Goal: Task Accomplishment & Management: Use online tool/utility

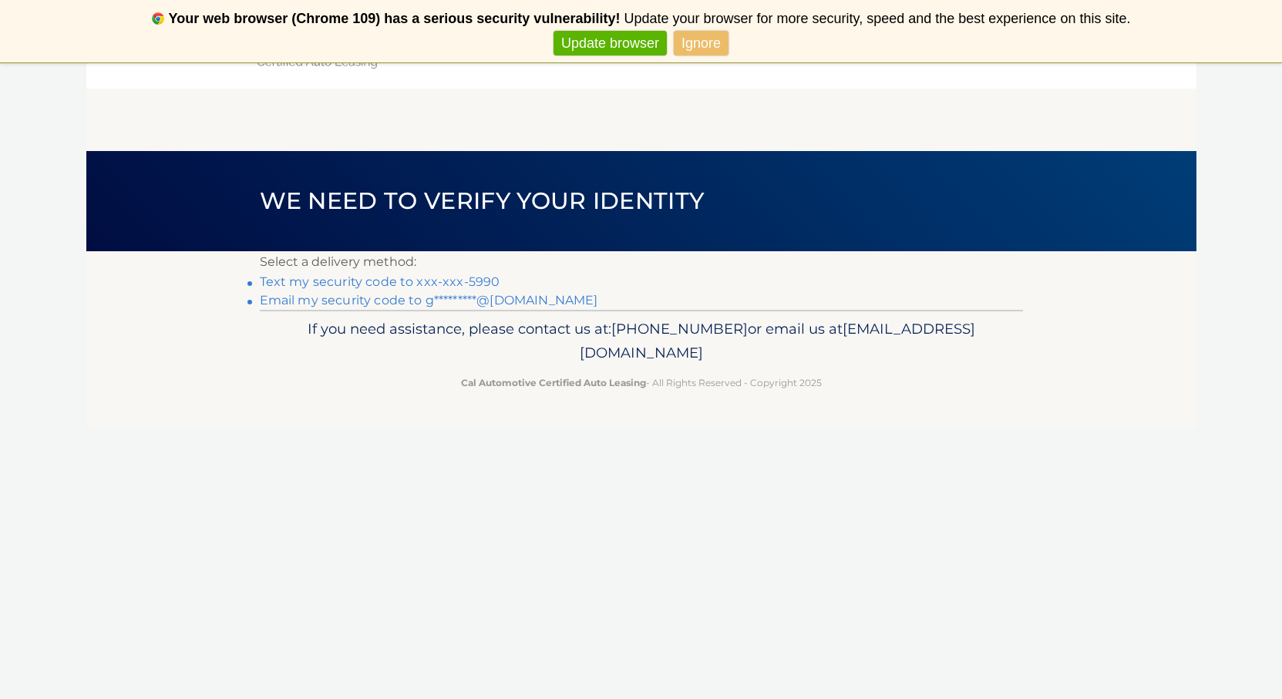
click at [320, 281] on link "Text my security code to xxx-xxx-5990" at bounding box center [380, 282] width 241 height 15
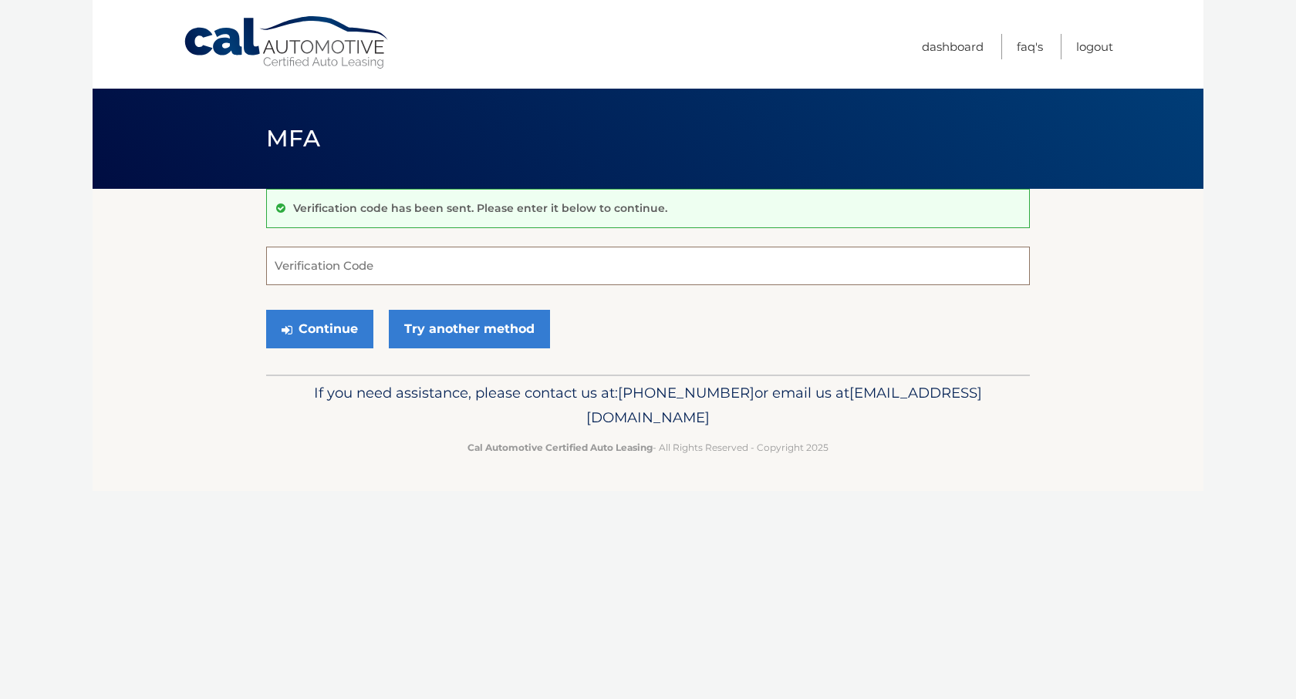
click at [345, 273] on input "Verification Code" at bounding box center [647, 266] width 763 height 39
type input "873138"
click at [335, 325] on button "Continue" at bounding box center [319, 329] width 107 height 39
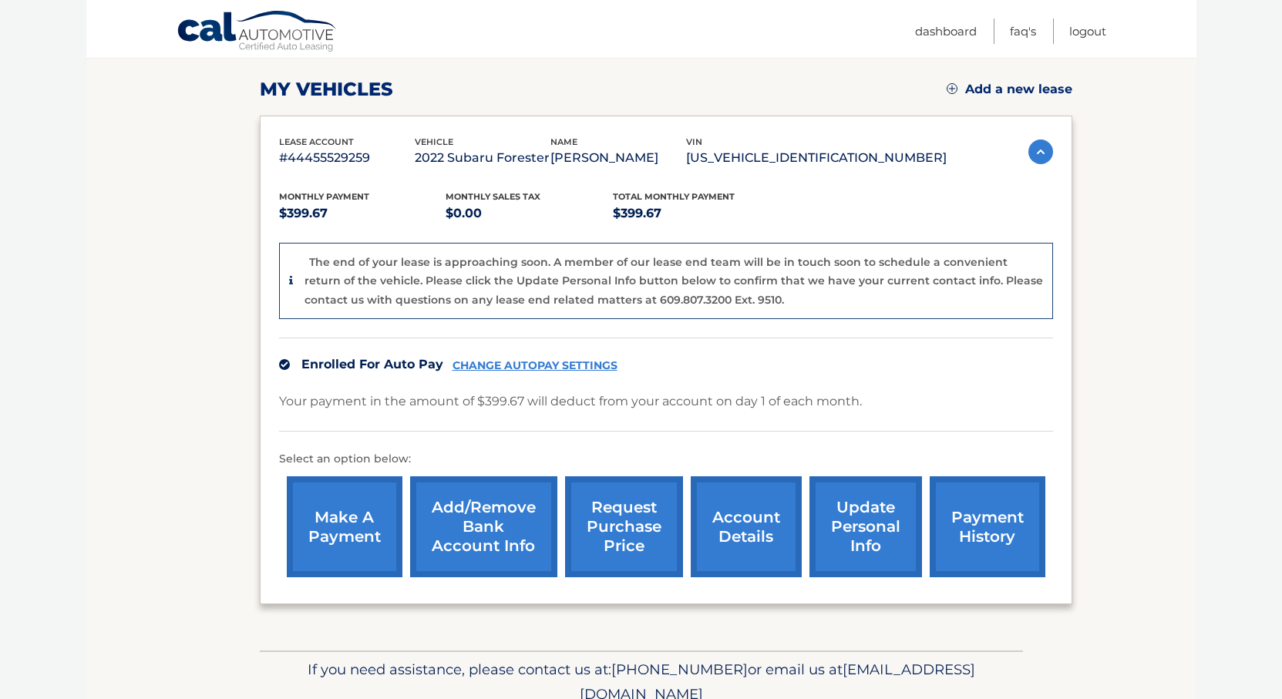
scroll to position [272, 0]
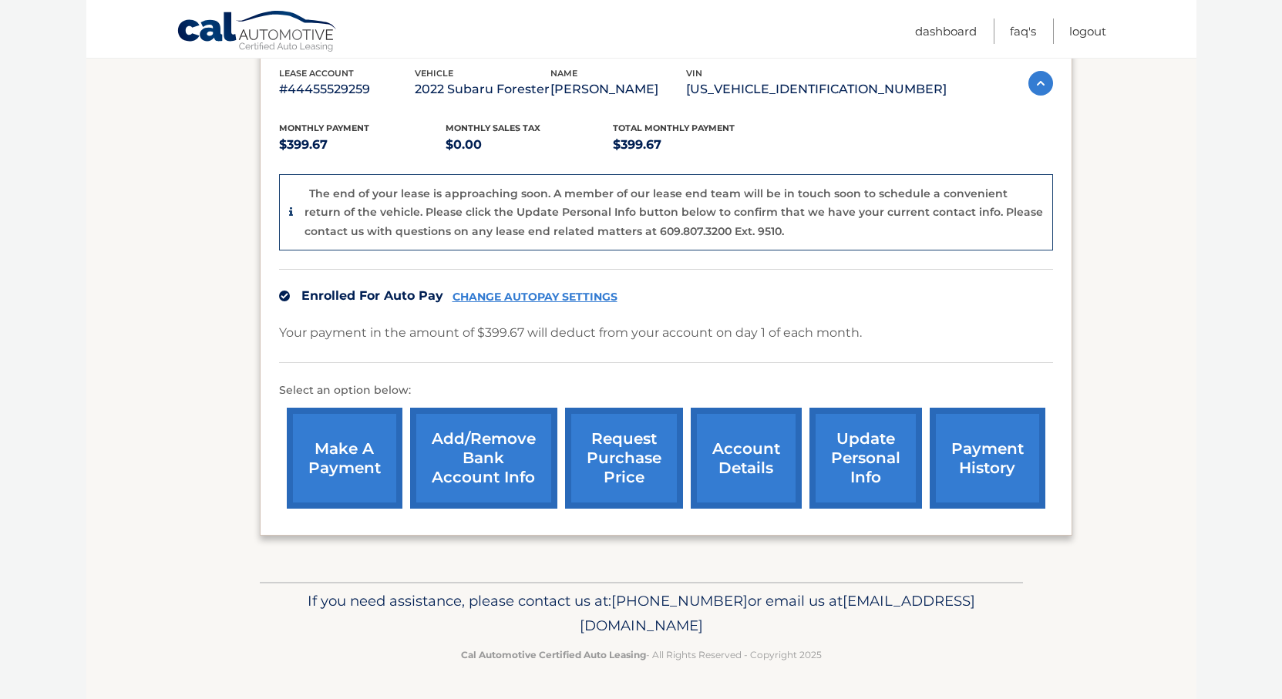
click at [333, 466] on link "make a payment" at bounding box center [345, 458] width 116 height 101
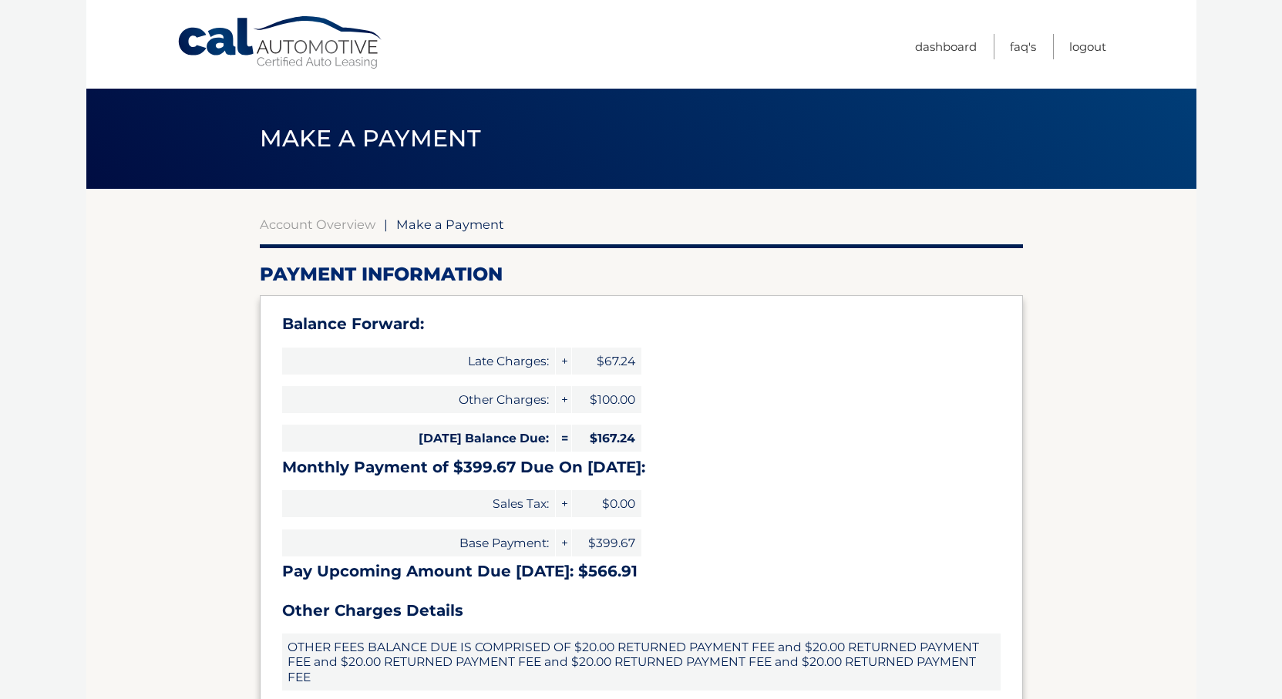
select select "Nzg0MjdlYzctNzkxYi00OTkwLWJhNTktYTNlMTViNTNhYzhi"
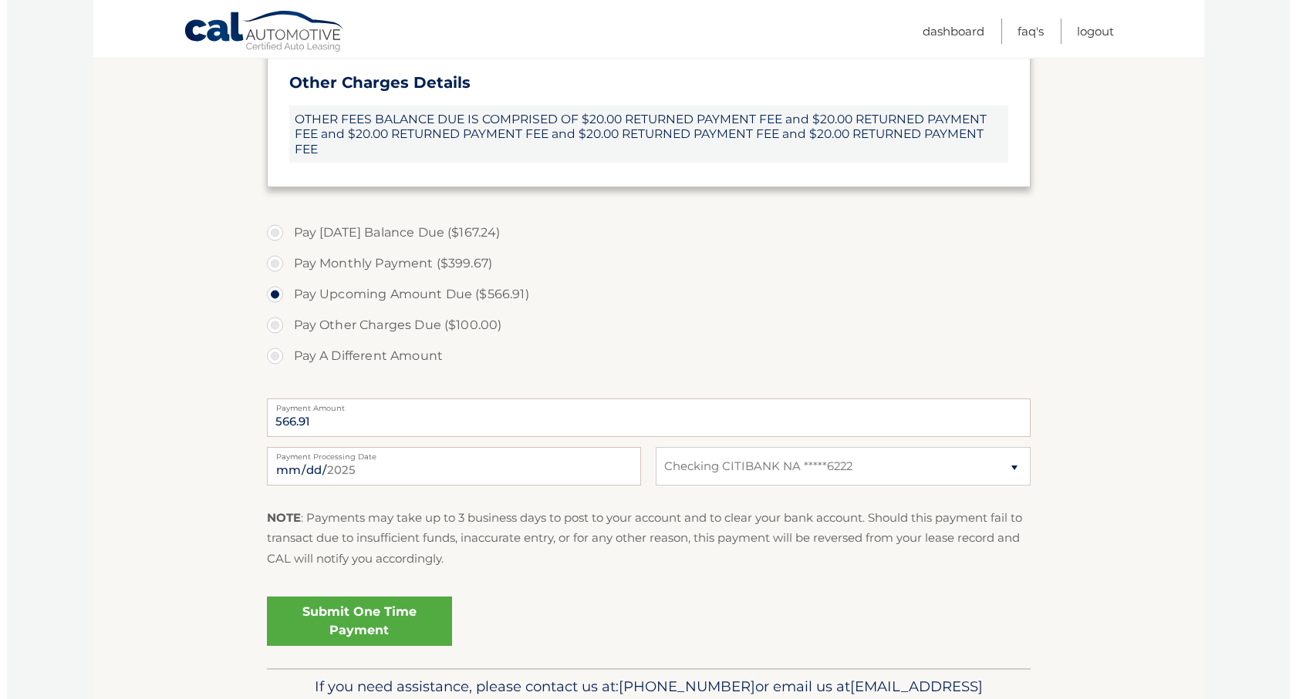
scroll to position [540, 0]
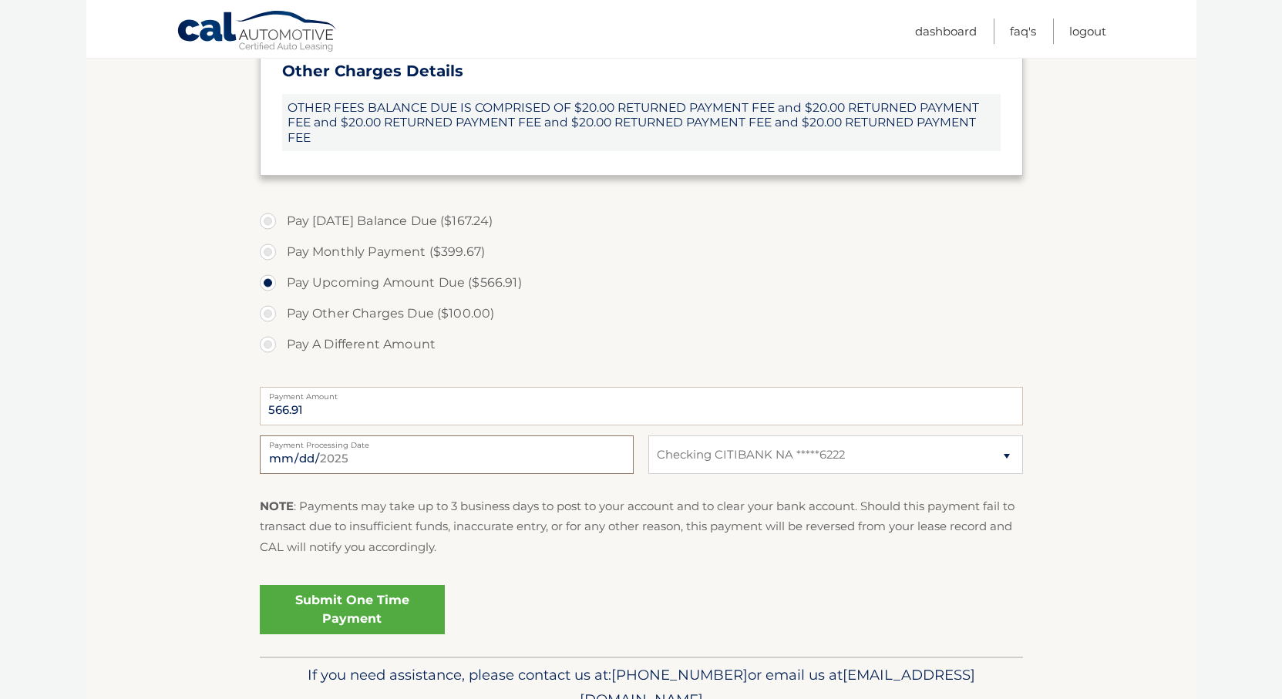
click at [366, 458] on input "[DATE]" at bounding box center [447, 455] width 374 height 39
type input "[DATE]"
click at [377, 620] on link "Submit One Time Payment" at bounding box center [352, 609] width 185 height 49
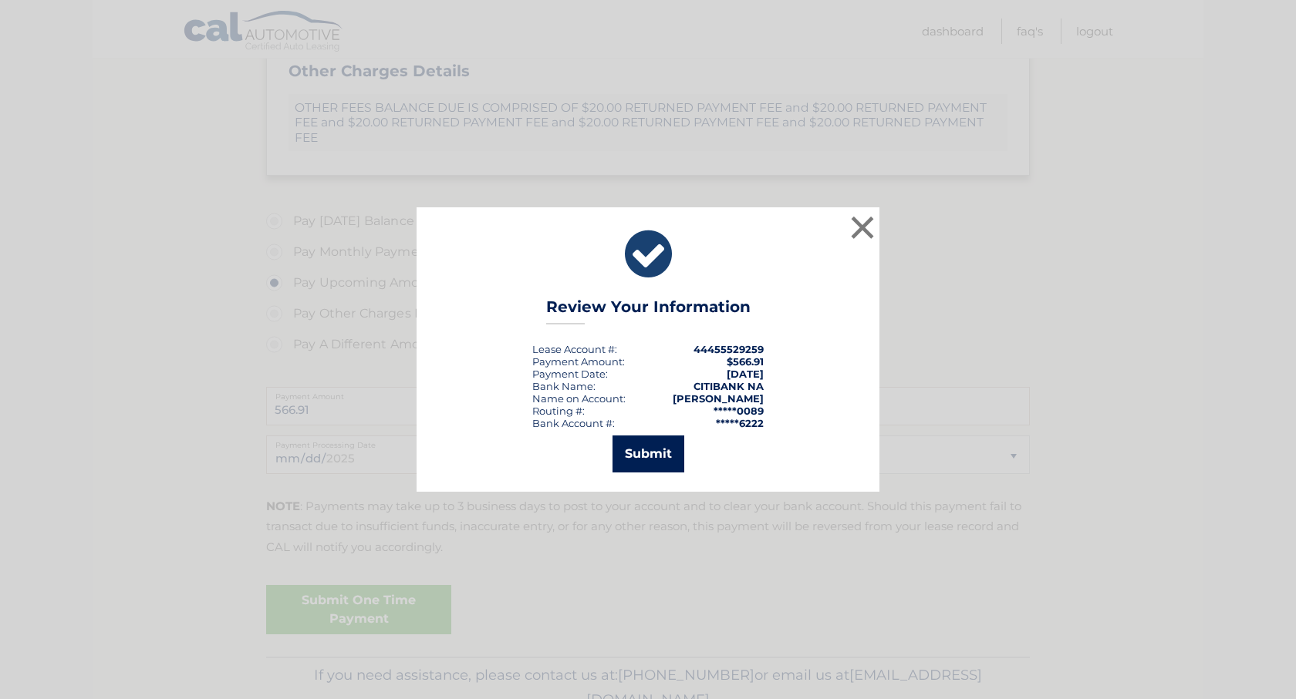
click at [642, 453] on button "Submit" at bounding box center [648, 454] width 72 height 37
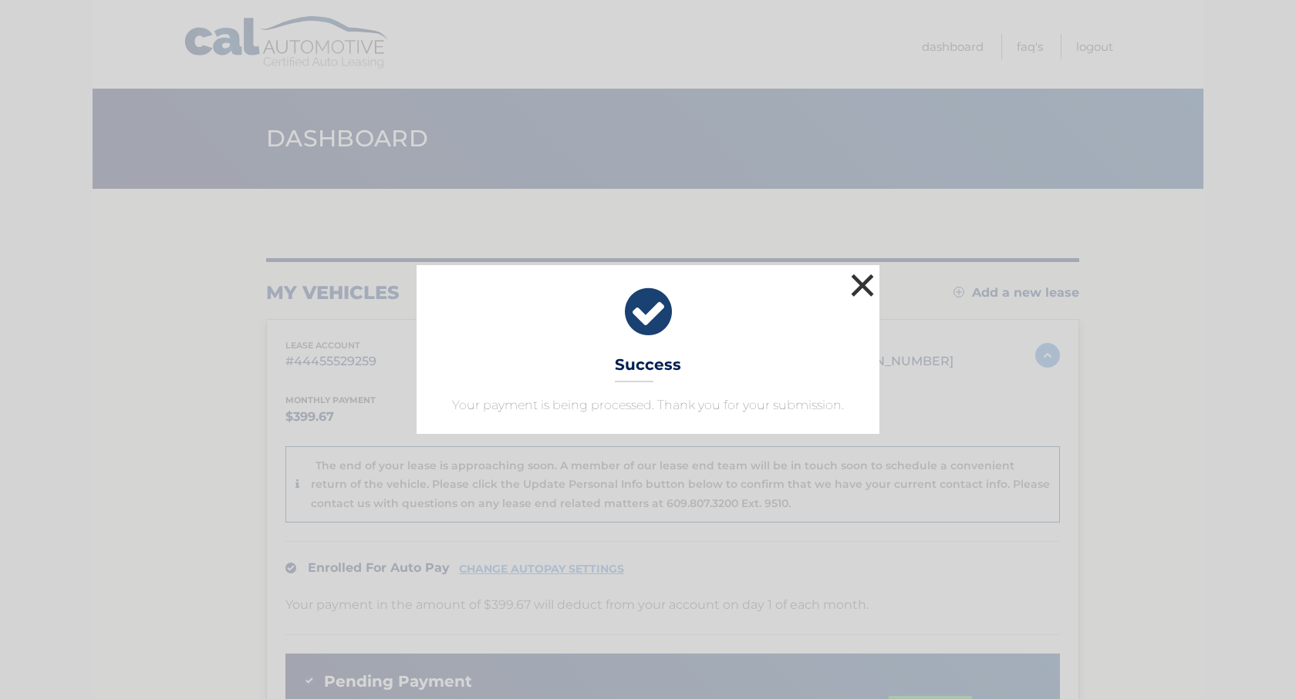
click at [859, 285] on button "×" at bounding box center [862, 285] width 31 height 31
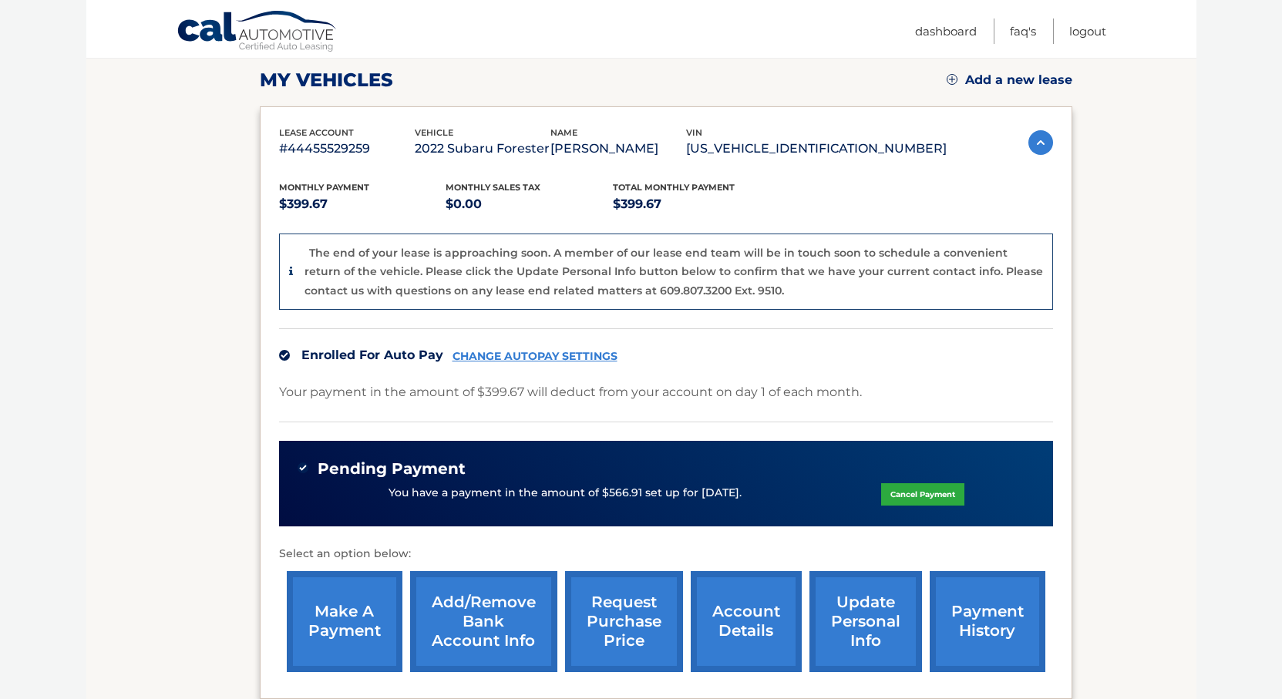
scroll to position [231, 0]
